Goal: Information Seeking & Learning: Find specific page/section

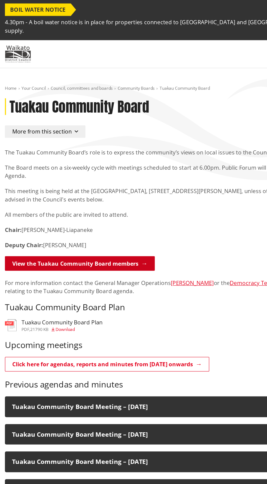
click at [103, 201] on link "View the Tuakau Community Board members" at bounding box center [63, 206] width 118 height 11
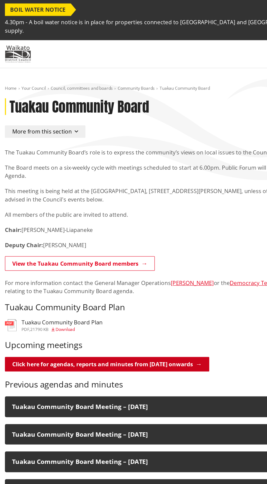
click at [144, 281] on link "Click here for agendas, reports and minutes from May 2024 onwards" at bounding box center [84, 286] width 160 height 11
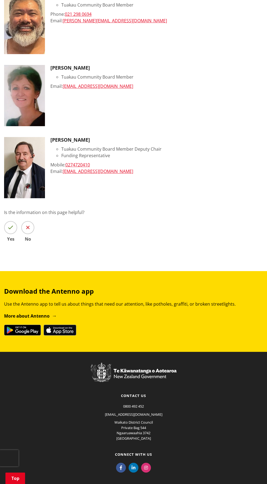
scroll to position [450, 0]
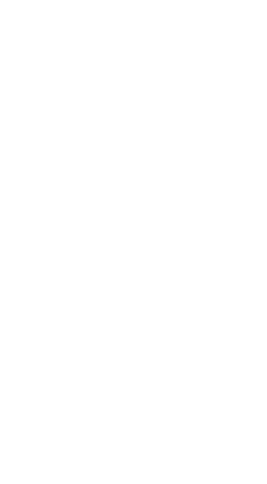
scroll to position [135, 0]
